Goal: Find specific page/section: Find specific page/section

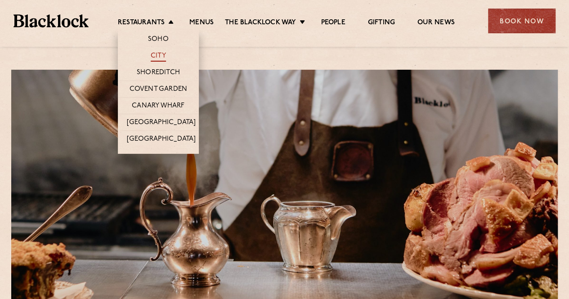
click at [158, 55] on link "City" at bounding box center [158, 57] width 15 height 10
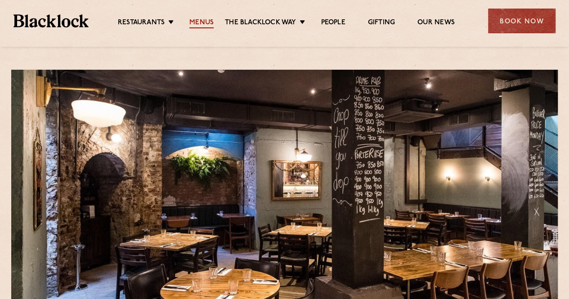
click at [198, 21] on link "Menus" at bounding box center [201, 23] width 24 height 10
